Goal: Check status

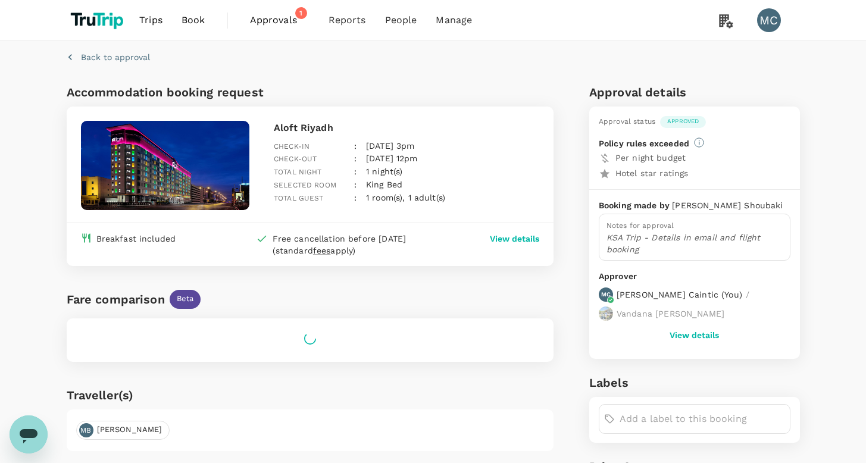
click at [263, 16] on span "Approvals" at bounding box center [280, 20] width 60 height 14
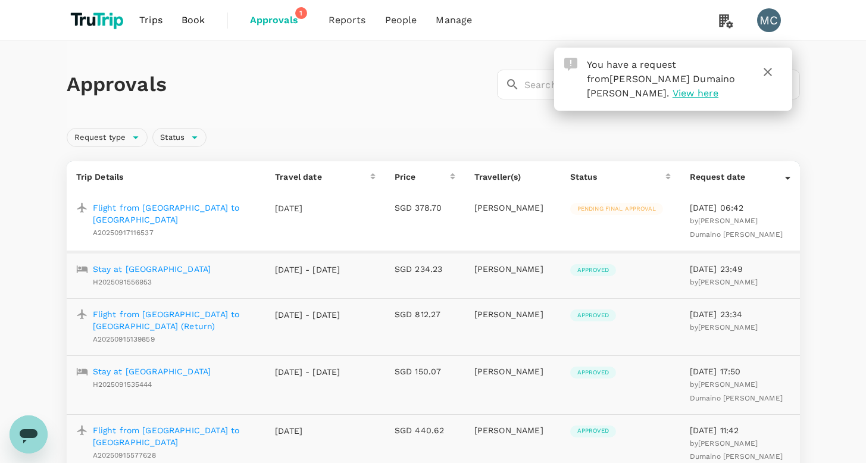
click at [455, 203] on td "SGD 378.70" at bounding box center [425, 222] width 80 height 60
click at [454, 210] on td "SGD 378.70" at bounding box center [425, 222] width 80 height 60
click at [438, 210] on p "SGD 378.70" at bounding box center [425, 208] width 61 height 12
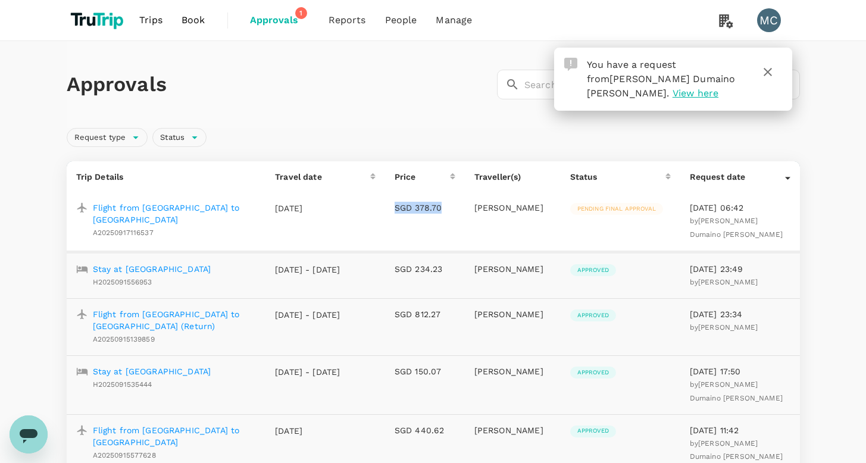
click at [438, 210] on p "SGD 378.70" at bounding box center [425, 208] width 61 height 12
click at [606, 213] on div "Pending final approval" at bounding box center [616, 209] width 93 height 12
click at [609, 212] on span "Pending final approval" at bounding box center [616, 209] width 93 height 8
click at [611, 209] on span "Pending final approval" at bounding box center [616, 209] width 93 height 8
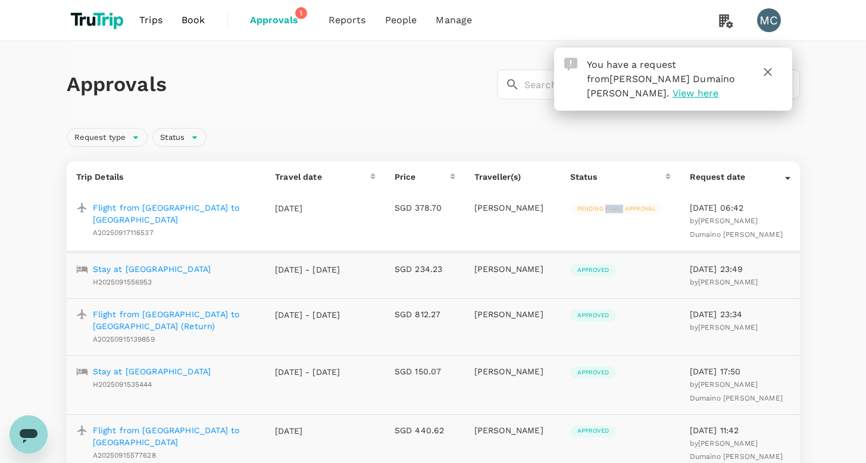
click at [611, 209] on span "Pending final approval" at bounding box center [616, 209] width 93 height 8
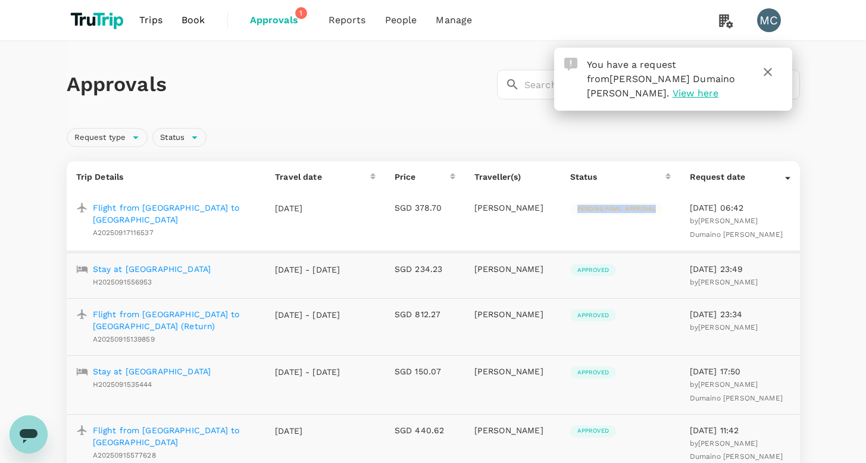
click at [611, 209] on span "Pending final approval" at bounding box center [616, 209] width 93 height 8
click at [606, 210] on span "Pending final approval" at bounding box center [616, 209] width 93 height 8
